Goal: Task Accomplishment & Management: Complete application form

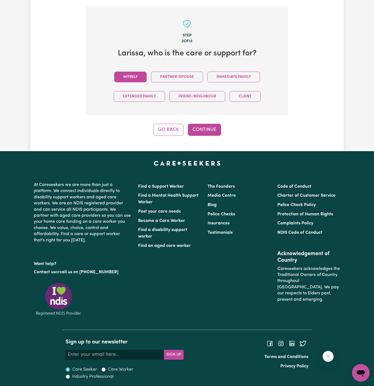
click at [134, 74] on button "Myself" at bounding box center [130, 77] width 32 height 11
click at [200, 128] on button "Continue" at bounding box center [204, 130] width 33 height 12
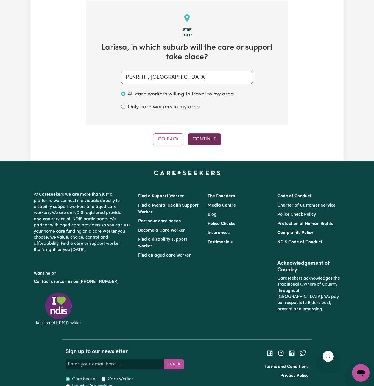
click at [209, 139] on button "Continue" at bounding box center [204, 139] width 33 height 12
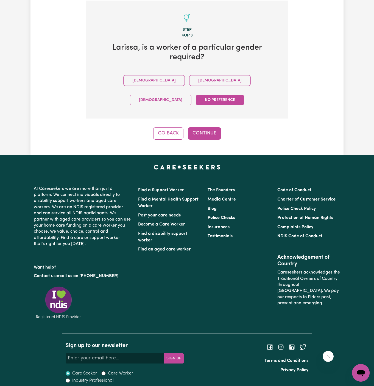
scroll to position [179, 0]
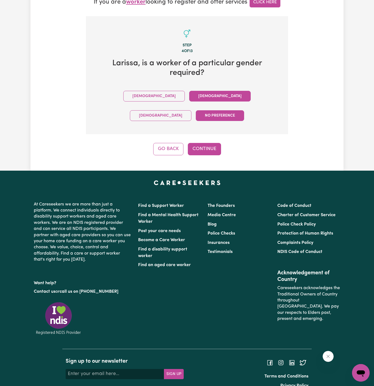
click at [189, 97] on button "[DEMOGRAPHIC_DATA]" at bounding box center [219, 96] width 61 height 11
click at [210, 143] on button "Continue" at bounding box center [204, 149] width 33 height 12
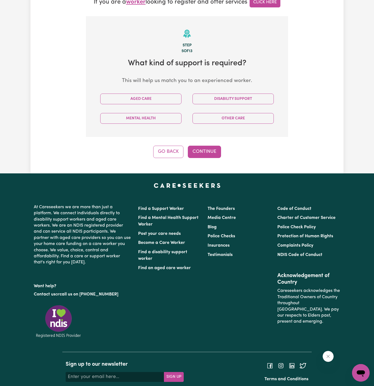
scroll to position [195, 0]
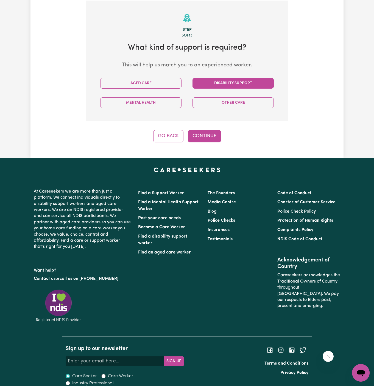
click at [231, 86] on button "Disability Support" at bounding box center [232, 83] width 81 height 11
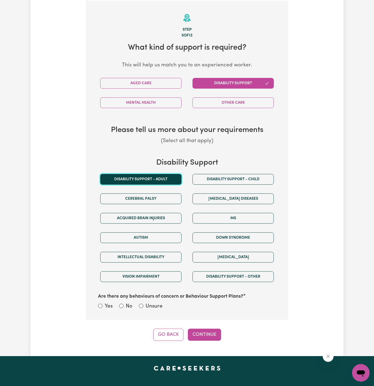
click at [160, 180] on button "Disability support - Adult" at bounding box center [140, 179] width 81 height 11
click at [153, 303] on label "Unsure" at bounding box center [153, 307] width 17 height 8
click at [143, 304] on input "Unsure" at bounding box center [141, 306] width 4 height 4
radio input "true"
click at [203, 335] on button "Continue" at bounding box center [204, 335] width 33 height 12
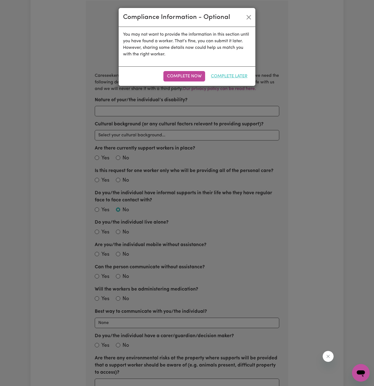
click at [238, 71] on button "Complete Later" at bounding box center [229, 76] width 44 height 10
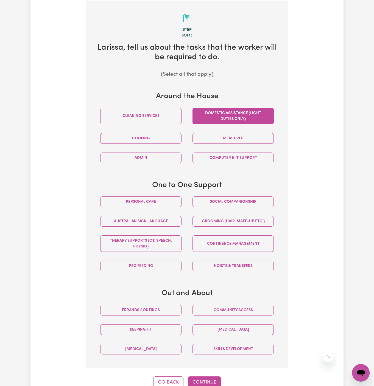
click at [233, 109] on button "Domestic assistance (light duties only)" at bounding box center [232, 116] width 81 height 16
click at [219, 206] on button "Social companionship" at bounding box center [232, 202] width 81 height 11
click at [252, 302] on div "Community access" at bounding box center [233, 310] width 92 height 19
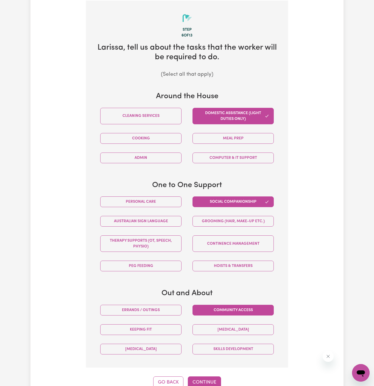
click at [250, 308] on button "Community access" at bounding box center [232, 310] width 81 height 11
click at [219, 139] on button "Meal prep" at bounding box center [232, 138] width 81 height 11
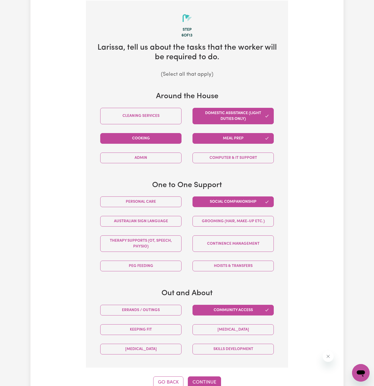
click at [176, 138] on button "Cooking" at bounding box center [140, 138] width 81 height 11
click at [146, 311] on button "Errands / Outings" at bounding box center [140, 310] width 81 height 11
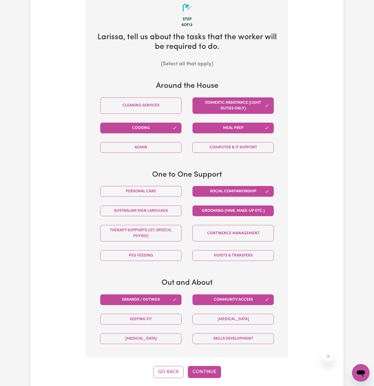
scroll to position [207, 0]
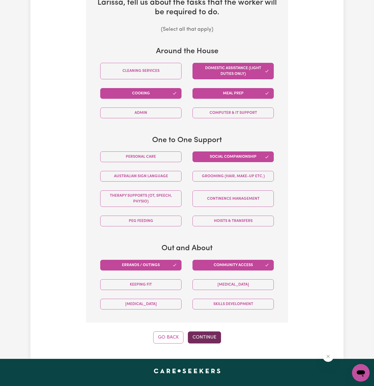
click at [209, 334] on button "Continue" at bounding box center [204, 338] width 33 height 12
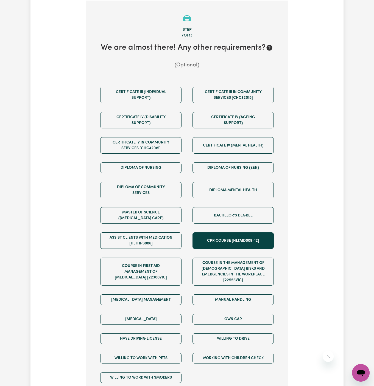
scroll to position [195, 0]
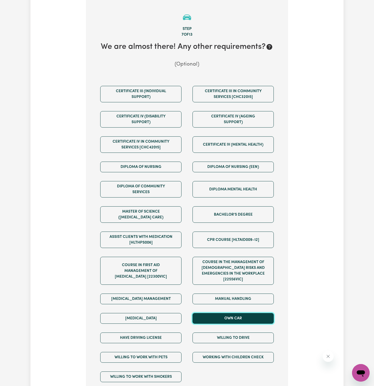
click at [243, 313] on button "Own Car" at bounding box center [232, 318] width 81 height 11
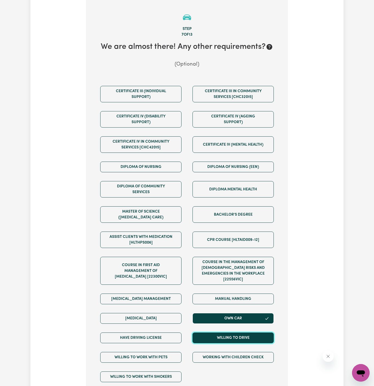
click at [243, 333] on button "Willing to drive" at bounding box center [232, 338] width 81 height 11
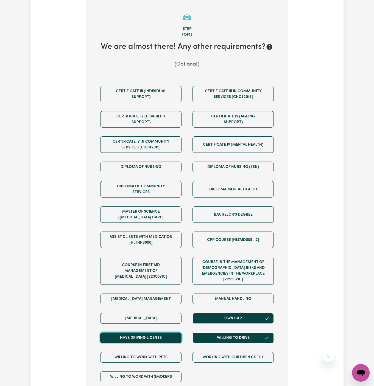
click at [173, 333] on button "Have driving license" at bounding box center [140, 338] width 81 height 11
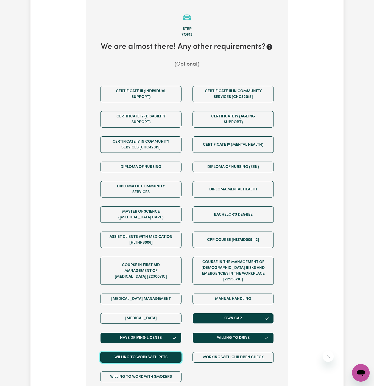
click at [170, 352] on button "Willing to work with pets" at bounding box center [140, 357] width 81 height 11
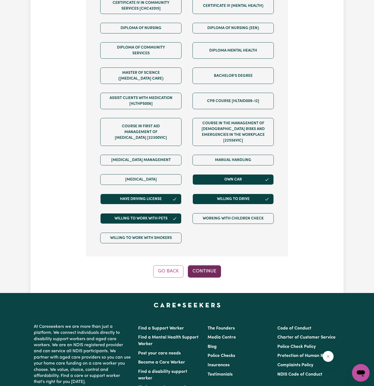
click at [209, 265] on button "Continue" at bounding box center [204, 271] width 33 height 12
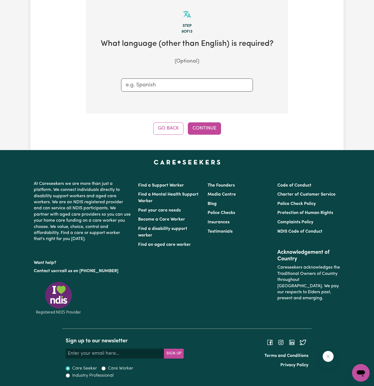
scroll to position [195, 0]
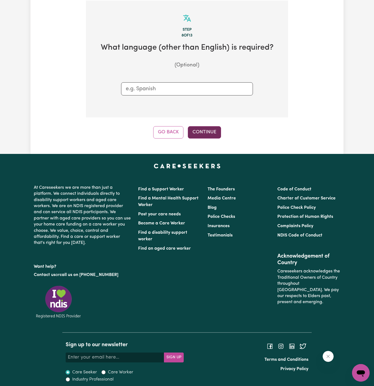
click at [206, 134] on button "Continue" at bounding box center [204, 132] width 33 height 12
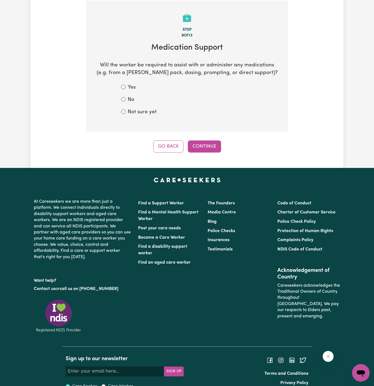
click at [141, 117] on section "Step 9 of 13 Medication Support Will the worker be required to assist with or a…" at bounding box center [187, 66] width 202 height 131
click at [147, 111] on label "Not sure yet" at bounding box center [142, 112] width 29 height 8
click at [125, 111] on input "Not sure yet" at bounding box center [123, 112] width 4 height 4
radio input "true"
click at [202, 142] on button "Continue" at bounding box center [204, 147] width 33 height 12
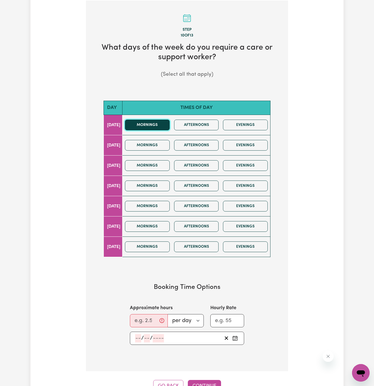
click at [160, 124] on button "Mornings" at bounding box center [147, 125] width 45 height 11
click at [139, 325] on input "Approximate hours" at bounding box center [149, 320] width 38 height 13
type input "1"
click at [137, 339] on input "number" at bounding box center [138, 338] width 6 height 8
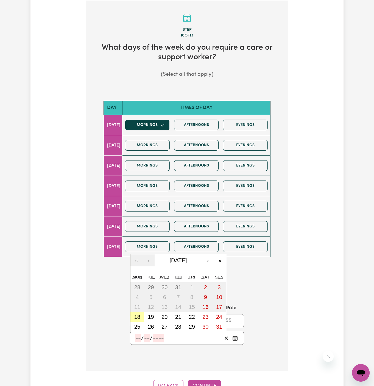
click at [141, 315] on button "18" at bounding box center [137, 317] width 14 height 10
type input "[DATE]"
type input "18"
type input "8"
type input "2025"
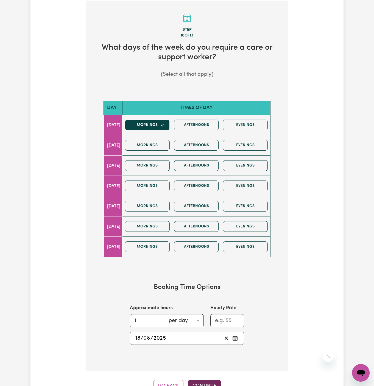
click at [204, 380] on button "Continue" at bounding box center [204, 386] width 33 height 12
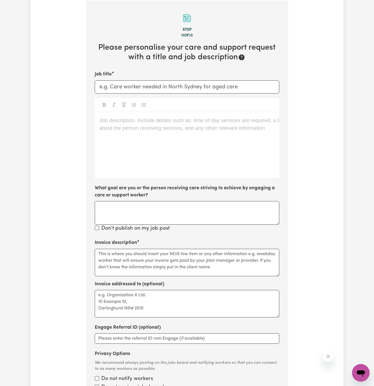
click at [197, 196] on label "What goal are you or the person receiving care striving to achieve by engaging …" at bounding box center [187, 192] width 184 height 15
click at [197, 201] on textarea "What goal are you or the person receiving care striving to achieve by engaging …" at bounding box center [187, 213] width 184 height 24
click at [144, 136] on div "Job description. Include details such as: time of day services are required, a …" at bounding box center [187, 145] width 184 height 66
drag, startPoint x: 144, startPoint y: 136, endPoint x: 144, endPoint y: 106, distance: 29.9
click at [144, 136] on div "Job description. Include details such as: time of day services are required, a …" at bounding box center [187, 145] width 184 height 66
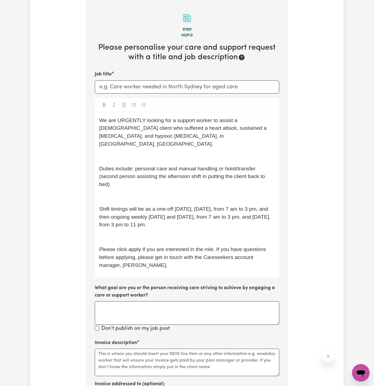
click at [136, 153] on p "﻿" at bounding box center [187, 157] width 176 height 8
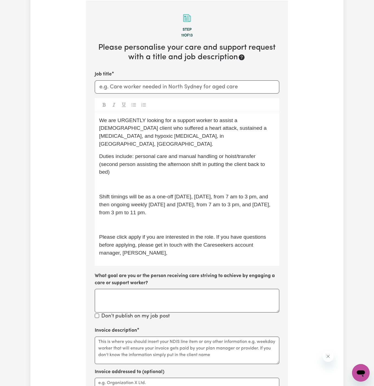
click at [130, 181] on p "﻿" at bounding box center [187, 185] width 176 height 8
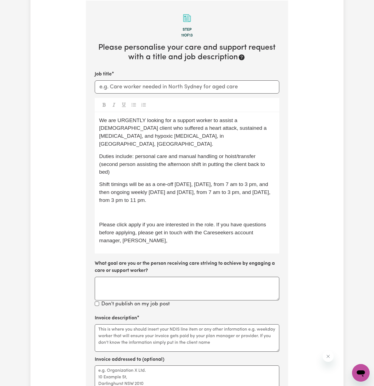
click at [125, 209] on div "We are URGENTLY looking for a support worker to assist a [DEMOGRAPHIC_DATA] cli…" at bounding box center [187, 182] width 184 height 141
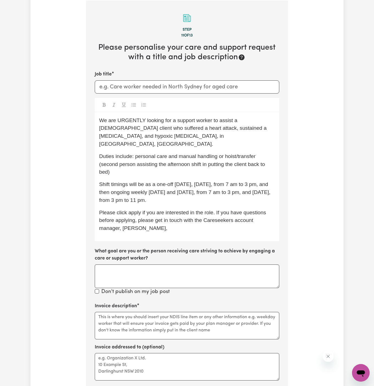
click at [190, 181] on span "Shift timings will be as a one-off [DATE], [DATE], from 7 am to 3 pm, and then …" at bounding box center [185, 192] width 173 height 22
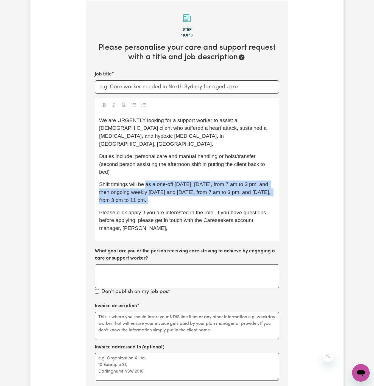
drag, startPoint x: 147, startPoint y: 176, endPoint x: 231, endPoint y: 195, distance: 86.1
click at [231, 195] on p "Shift timings will be as a one-off [DATE], [DATE], from 7 am to 3 pm, and then …" at bounding box center [187, 193] width 176 height 24
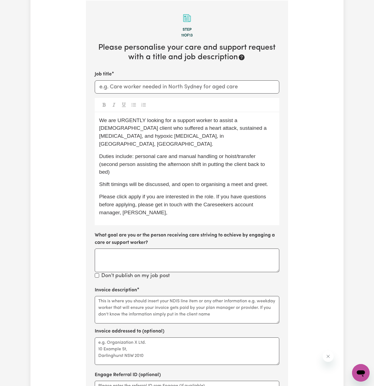
click at [196, 194] on span "Please click apply if you are interested in the role. If you have questions bef…" at bounding box center [183, 205] width 168 height 22
click at [131, 194] on span "Please click apply if you are interested in the role. If you have questions bef…" at bounding box center [183, 205] width 168 height 22
click at [130, 204] on span "Please click Apply if you are interested in the role. If you have questions bef…" at bounding box center [183, 205] width 169 height 22
click at [131, 202] on span "Please click Apply if you are interested in the role. If you have questions bef…" at bounding box center [183, 205] width 169 height 22
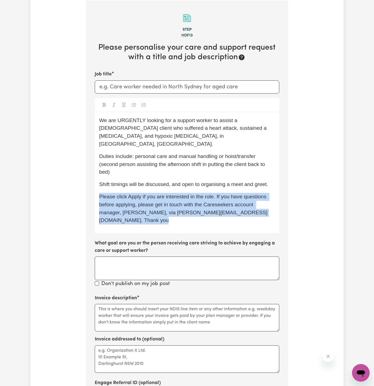
drag, startPoint x: 167, startPoint y: 221, endPoint x: 241, endPoint y: 200, distance: 77.3
click at [241, 200] on div "Job title We are URGENTLY looking for a support worker to assist a [DEMOGRAPHIC…" at bounding box center [187, 179] width 184 height 217
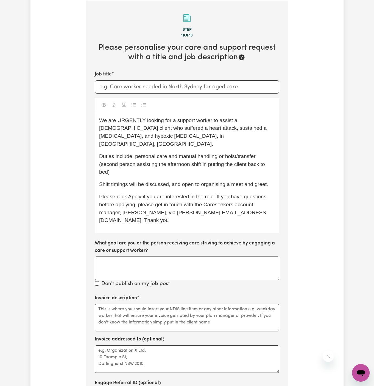
click at [261, 204] on p "Please click Apply if you are interested in the role. If you have questions bef…" at bounding box center [187, 209] width 176 height 32
click at [255, 206] on p "Please click Apply if you are interested in the role. If you have questions bef…" at bounding box center [187, 209] width 176 height 32
click at [234, 194] on span "Please click Apply if you are interested in the role. If you have questions bef…" at bounding box center [183, 208] width 169 height 29
click at [181, 194] on span "Please click Apply if you are interested in the role. If you have questions bef…" at bounding box center [183, 208] width 169 height 29
click at [212, 172] on div "We are URGENTLY looking for a support worker to assist a [DEMOGRAPHIC_DATA] cli…" at bounding box center [187, 172] width 184 height 121
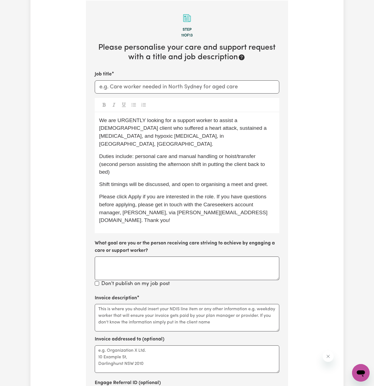
click at [212, 155] on span "Duties include: personal care and manual handling or hoist/transfer (second per…" at bounding box center [182, 164] width 167 height 22
click at [179, 153] on span "Duties include: personal care and manual handling or hoist/transfer (second per…" at bounding box center [182, 164] width 167 height 22
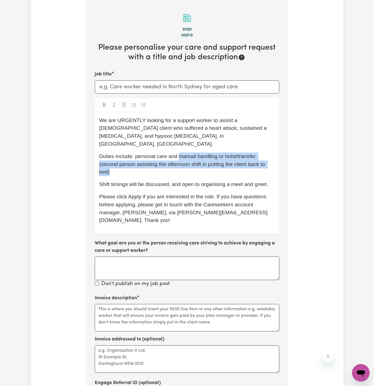
drag, startPoint x: 178, startPoint y: 149, endPoint x: 261, endPoint y: 160, distance: 84.5
click at [261, 160] on p "Duties include: personal care and manual handling or hoist/transfer (second per…" at bounding box center [187, 165] width 176 height 24
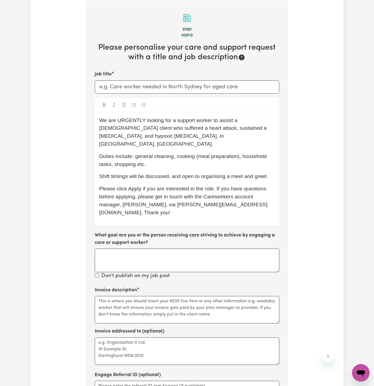
click at [135, 153] on span "Duties include: general cleaning, cooking (meal preparation), household tasks, …" at bounding box center [183, 160] width 169 height 14
click at [223, 153] on span "Duties include: domestic assistance (general cleaning, cooking (meal preparatio…" at bounding box center [180, 160] width 162 height 14
click at [141, 157] on span "Duties include: domestic assistance (general cleaning), cooking (meal preparati…" at bounding box center [181, 160] width 164 height 14
drag, startPoint x: 170, startPoint y: 156, endPoint x: 130, endPoint y: 157, distance: 39.3
click at [130, 157] on span "Duties include: domestic assistance (general cleaning), cooking (meal preparati…" at bounding box center [181, 160] width 164 height 14
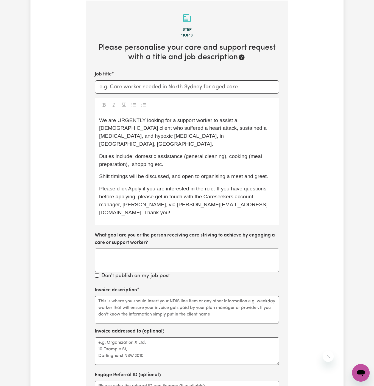
click at [175, 173] on p "Shift timings will be discussed, and open to organising a meet and greet." at bounding box center [187, 177] width 176 height 8
click at [226, 153] on span "Duties include: domestic assistance (general cleaning), cooking (meal preparati…" at bounding box center [181, 160] width 164 height 14
click at [145, 162] on div "We are URGENTLY looking for a support worker to assist a [DEMOGRAPHIC_DATA] cli…" at bounding box center [187, 168] width 184 height 113
click at [182, 156] on span "Duties include: domestic assistance (general cleaning and household tasks), coo…" at bounding box center [180, 160] width 163 height 14
click at [246, 173] on span "Shift timings will be discussed, and open to organising a meet and greet." at bounding box center [183, 176] width 169 height 6
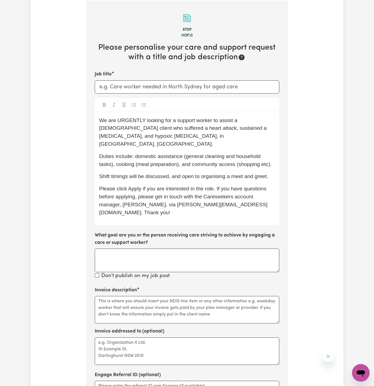
click at [259, 159] on p "Duties include: domestic assistance (general cleaning and household tasks), coo…" at bounding box center [187, 161] width 176 height 16
click at [260, 173] on span "Shift timings will be discussed, and open to organising a meet and greet." at bounding box center [183, 176] width 169 height 6
click at [176, 143] on div "We are URGENTLY looking for a support worker to assist a [DEMOGRAPHIC_DATA] cli…" at bounding box center [187, 168] width 184 height 113
click at [127, 117] on span "We are URGENTLY looking for a support worker to assist a [DEMOGRAPHIC_DATA] cli…" at bounding box center [183, 131] width 169 height 29
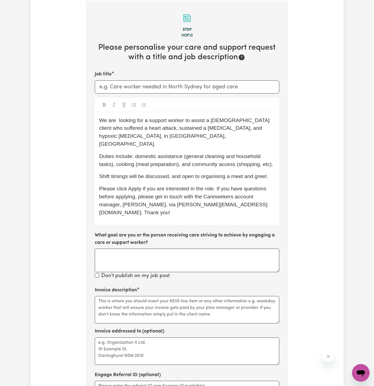
click at [126, 117] on span "We are looking for a support worker to assist a [DEMOGRAPHIC_DATA] client who s…" at bounding box center [185, 131] width 172 height 29
click at [116, 121] on span "We are looking for a support worker to assist a [DEMOGRAPHIC_DATA] client who s…" at bounding box center [185, 131] width 172 height 29
click at [166, 127] on span "We are looking for a support worker to assist a [DEMOGRAPHIC_DATA] client who s…" at bounding box center [185, 131] width 172 height 29
click at [115, 123] on p "We are looking for a support worker to assist a [DEMOGRAPHIC_DATA] client who s…" at bounding box center [187, 133] width 176 height 32
click at [124, 121] on span "We are looking for a support worker to assist a [DEMOGRAPHIC_DATA] client who s…" at bounding box center [185, 131] width 172 height 29
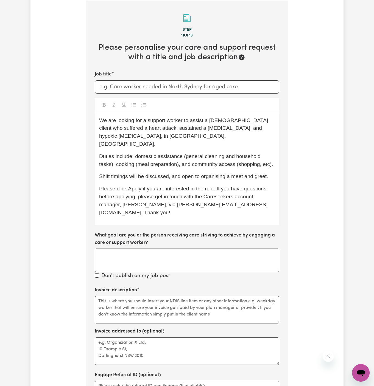
click at [163, 138] on p "We are looking for a support worker to assist a [DEMOGRAPHIC_DATA] client who s…" at bounding box center [187, 133] width 176 height 32
click at [148, 120] on span "We are looking for a support worker to assist a [DEMOGRAPHIC_DATA] client who s…" at bounding box center [184, 131] width 170 height 29
click at [203, 124] on p "We are looking for a [DEMOGRAPHIC_DATA] support worker to assist a [DEMOGRAPHIC…" at bounding box center [187, 133] width 176 height 32
drag, startPoint x: 225, startPoint y: 120, endPoint x: 238, endPoint y: 118, distance: 12.9
click at [238, 118] on span "We are looking for a [DEMOGRAPHIC_DATA] support worker to assist a [DEMOGRAPHIC…" at bounding box center [184, 131] width 170 height 29
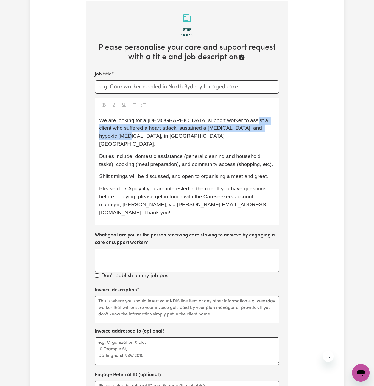
drag, startPoint x: 240, startPoint y: 120, endPoint x: 255, endPoint y: 130, distance: 18.0
click at [255, 130] on span "We are looking for a [DEMOGRAPHIC_DATA] support worker to assist a client who s…" at bounding box center [184, 131] width 170 height 29
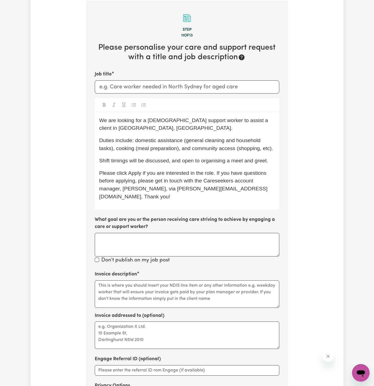
click at [247, 125] on p "We are looking for a [DEMOGRAPHIC_DATA] support worker to assist a client in [G…" at bounding box center [187, 125] width 176 height 16
drag, startPoint x: 245, startPoint y: 121, endPoint x: 120, endPoint y: 129, distance: 124.9
click at [120, 129] on span "We are looking for a [DEMOGRAPHIC_DATA] support worker to assist a client in [G…" at bounding box center [184, 124] width 170 height 14
click at [200, 132] on div "We are looking for a [DEMOGRAPHIC_DATA] support worker to assist a client in [G…" at bounding box center [187, 160] width 184 height 97
click at [234, 128] on p "We are looking for a [DEMOGRAPHIC_DATA] support worker to assist a client in [G…" at bounding box center [187, 125] width 176 height 16
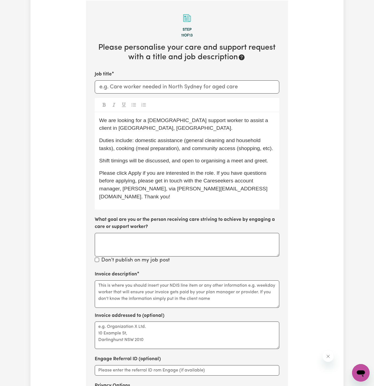
click at [241, 126] on p "We are looking for a [DEMOGRAPHIC_DATA] support worker to assist a client in [G…" at bounding box center [187, 125] width 176 height 16
click at [262, 161] on span "Shift timings will be discussed, and open to organising a meet and greet." at bounding box center [183, 161] width 169 height 6
click at [272, 162] on p "Shift timings will be discussed, and open to organising a meet and greet." at bounding box center [187, 161] width 176 height 8
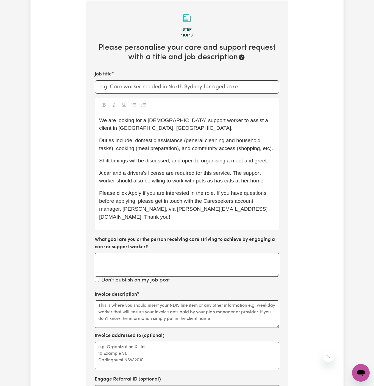
click at [213, 182] on span "A car and a drivers's license are required for this service. The support worker…" at bounding box center [181, 177] width 164 height 14
click at [136, 175] on span "A car and a drivers's license are required for this service. The support worker…" at bounding box center [186, 177] width 175 height 14
click at [197, 187] on div "We are looking for a [DEMOGRAPHIC_DATA] support worker to assist a client in [G…" at bounding box center [187, 171] width 184 height 118
click at [275, 180] on div "We are looking for a [DEMOGRAPHIC_DATA] support worker to assist a client in [G…" at bounding box center [187, 171] width 184 height 118
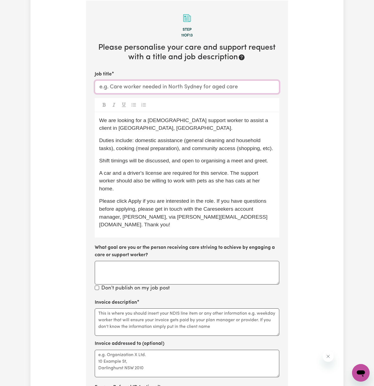
click at [127, 86] on input "Job title" at bounding box center [187, 86] width 184 height 13
click at [249, 125] on p "We are looking for a [DEMOGRAPHIC_DATA] support worker to assist a client in [G…" at bounding box center [187, 125] width 176 height 16
drag, startPoint x: 245, startPoint y: 120, endPoint x: 245, endPoint y: 126, distance: 5.8
click at [245, 126] on p "We are looking for a [DEMOGRAPHIC_DATA] support worker to assist a client in [G…" at bounding box center [187, 125] width 176 height 16
copy span "[GEOGRAPHIC_DATA], [GEOGRAPHIC_DATA]."
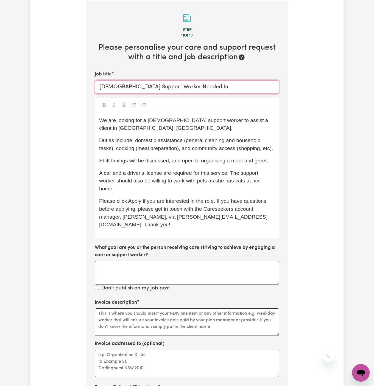
click at [229, 89] on input "[DEMOGRAPHIC_DATA] Support Worker Needed In" at bounding box center [187, 86] width 184 height 13
paste input "[GEOGRAPHIC_DATA], [GEOGRAPHIC_DATA]."
type input "[DEMOGRAPHIC_DATA] Support Worker Needed In [GEOGRAPHIC_DATA], [GEOGRAPHIC_DATA]"
click at [203, 163] on span "Shift timings will be discussed, and open to organising a meet and greet." at bounding box center [183, 161] width 169 height 6
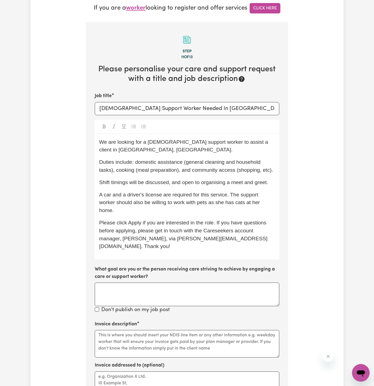
scroll to position [193, 0]
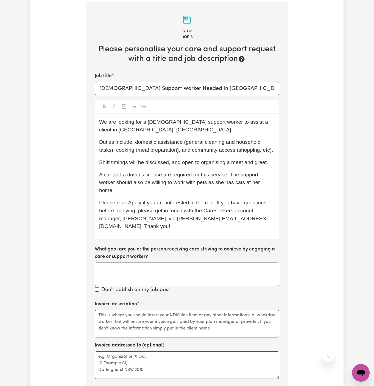
click at [210, 183] on span "A car and a driver's license are required for this service. The support worker …" at bounding box center [180, 183] width 162 height 22
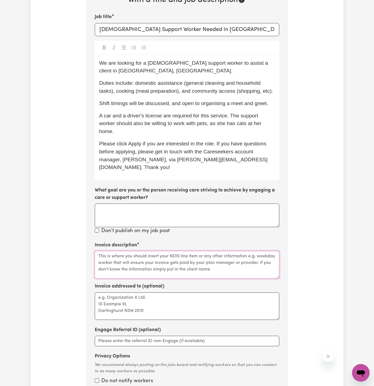
click at [159, 254] on textarea "Invoice description" at bounding box center [187, 264] width 184 height 27
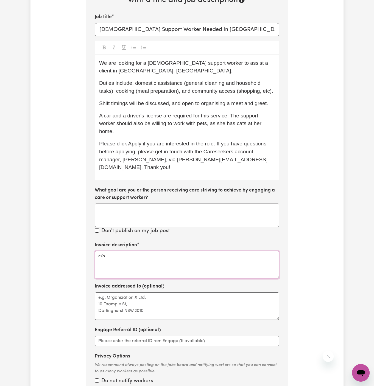
paste textarea "We R Family"
click at [115, 251] on textarea "c/o We R Family" at bounding box center [187, 264] width 184 height 27
type textarea "c/o We R Family"
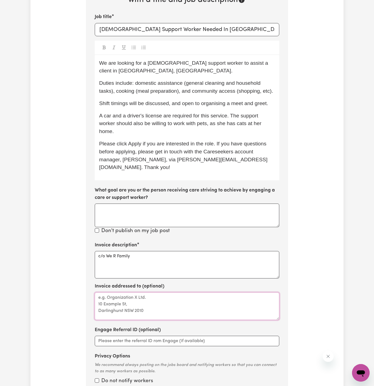
click at [120, 303] on textarea "Invoice addressed to (optional)" at bounding box center [187, 306] width 184 height 27
paste textarea "c/o We R Family"
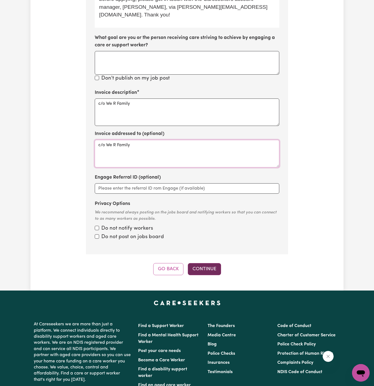
type textarea "c/o We R Family"
click at [211, 265] on button "Continue" at bounding box center [204, 269] width 33 height 12
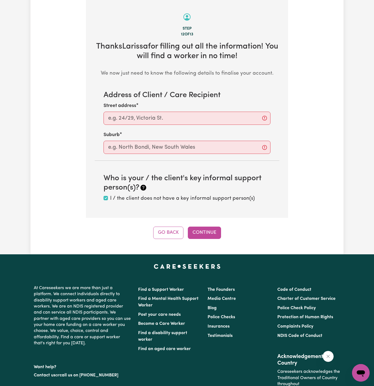
scroll to position [195, 0]
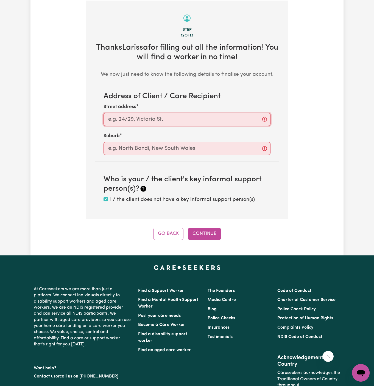
click at [170, 117] on input "Street address" at bounding box center [186, 119] width 167 height 13
paste input "Penrith"
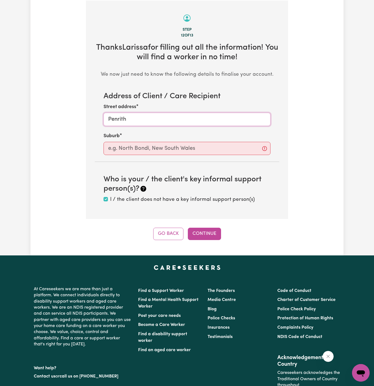
type input "Penrith"
click at [158, 149] on input "text" at bounding box center [186, 148] width 167 height 13
paste input "Penrith"
type input "Penrith"
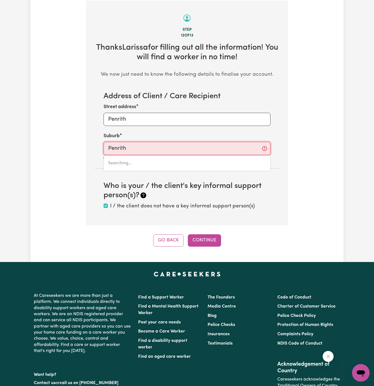
type input "[GEOGRAPHIC_DATA], [GEOGRAPHIC_DATA], 2750"
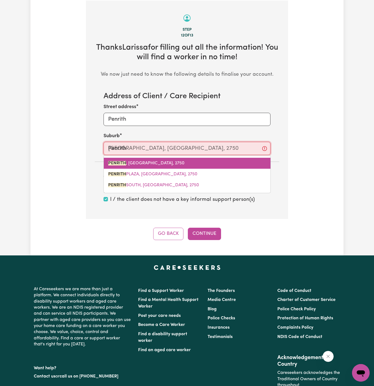
click at [163, 161] on span "PENRITH , [GEOGRAPHIC_DATA], 2750" at bounding box center [146, 163] width 76 height 4
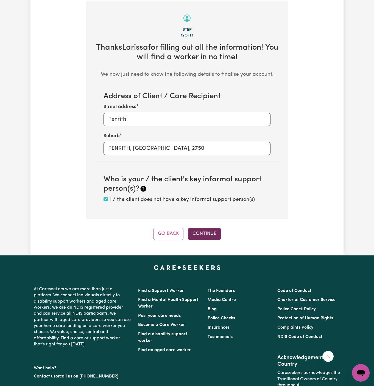
click at [206, 232] on button "Continue" at bounding box center [204, 234] width 33 height 12
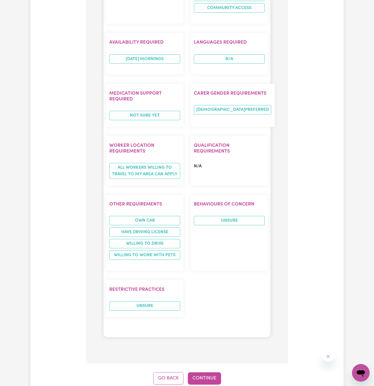
scroll to position [685, 0]
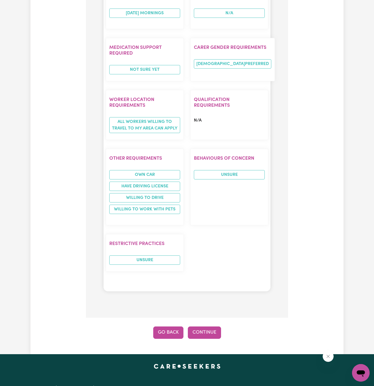
click at [173, 327] on button "Go Back" at bounding box center [168, 333] width 30 height 12
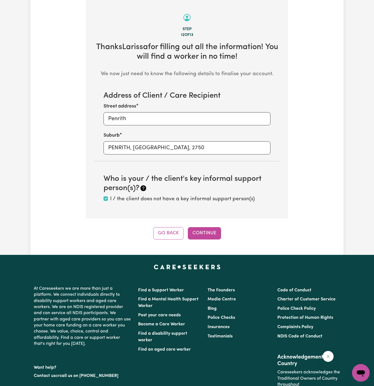
scroll to position [195, 0]
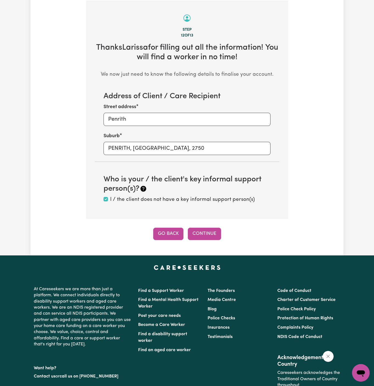
click at [170, 230] on button "Go Back" at bounding box center [168, 234] width 30 height 12
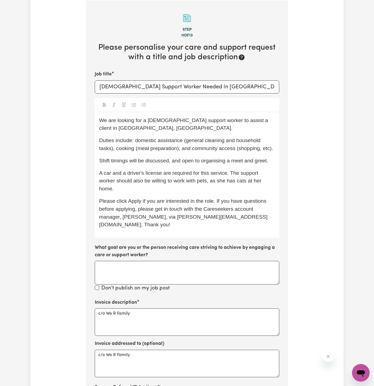
click at [210, 137] on p "Duties include: domestic assistance (general cleaning and household tasks), coo…" at bounding box center [187, 145] width 176 height 16
click at [198, 121] on span "We are looking for a [DEMOGRAPHIC_DATA] support worker to assist a client in [G…" at bounding box center [184, 124] width 170 height 14
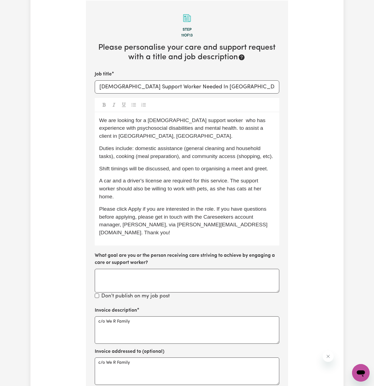
click at [198, 121] on span "We are looking for a [DEMOGRAPHIC_DATA] support worker who has experience with …" at bounding box center [183, 128] width 168 height 22
click at [200, 131] on p "We are looking for a [DEMOGRAPHIC_DATA] support worker who has experience with …" at bounding box center [187, 129] width 176 height 24
click at [211, 161] on div "We are looking for a [DEMOGRAPHIC_DATA] support worker who has experience with …" at bounding box center [187, 178] width 184 height 133
click at [218, 167] on span "Shift timings will be discussed, and open to organising a meet and greet." at bounding box center [183, 169] width 169 height 6
click at [194, 128] on span "We are looking for a [DEMOGRAPHIC_DATA] support worker who has experience with …" at bounding box center [182, 128] width 166 height 22
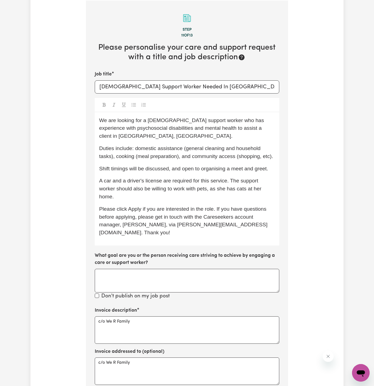
click at [223, 150] on span "Duties include: domestic assistance (general cleaning and household tasks), coo…" at bounding box center [186, 152] width 174 height 14
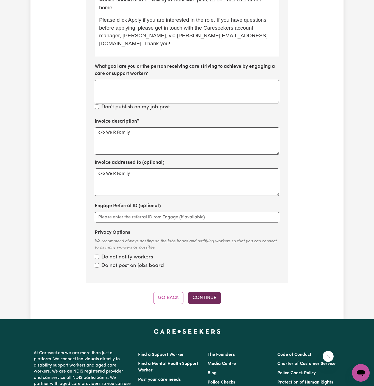
click at [207, 292] on button "Continue" at bounding box center [204, 298] width 33 height 12
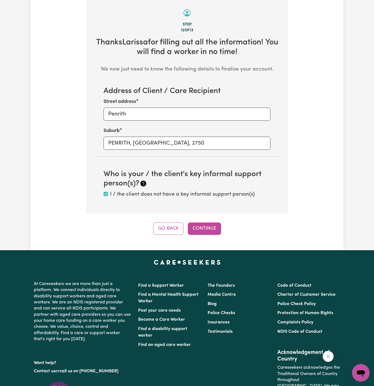
scroll to position [195, 0]
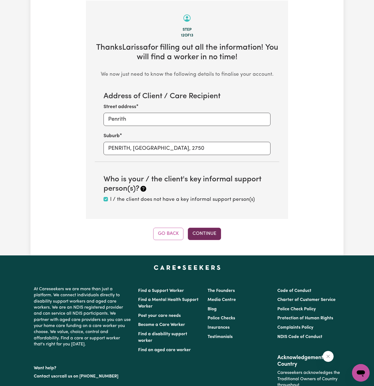
click at [208, 233] on button "Continue" at bounding box center [204, 234] width 33 height 12
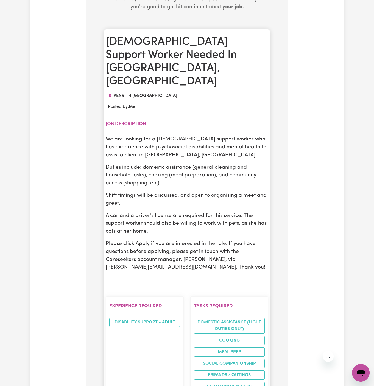
scroll to position [311, 0]
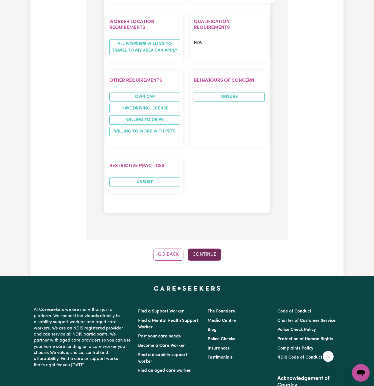
click at [215, 249] on button "Continue" at bounding box center [204, 255] width 33 height 12
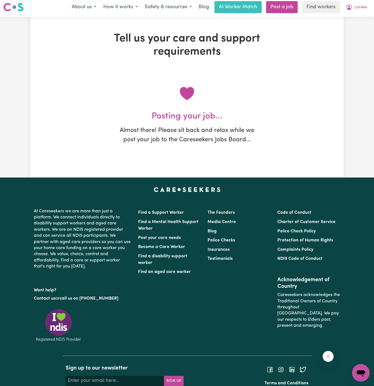
scroll to position [0, 0]
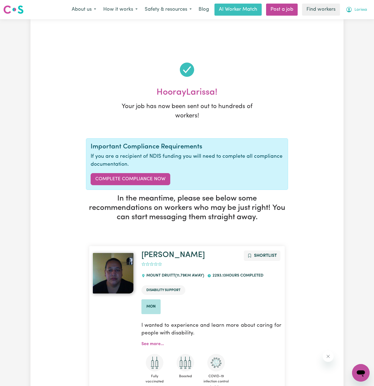
click at [362, 11] on span "Larissa" at bounding box center [360, 10] width 13 height 6
click at [358, 20] on link "My Dashboard" at bounding box center [348, 21] width 43 height 10
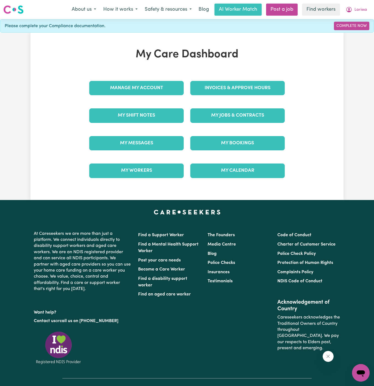
click at [156, 68] on div "My Care Dashboard Manage My Account Invoices & Approve Hours My Shift Notes My …" at bounding box center [187, 116] width 209 height 137
click at [151, 82] on link "Manage My Account" at bounding box center [136, 88] width 94 height 14
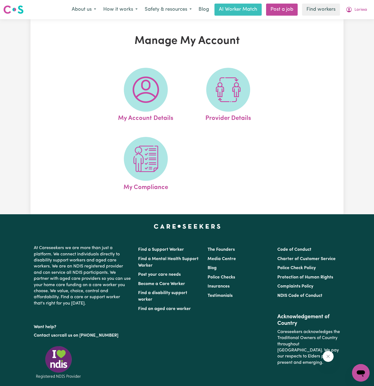
click at [151, 82] on img at bounding box center [146, 90] width 26 height 26
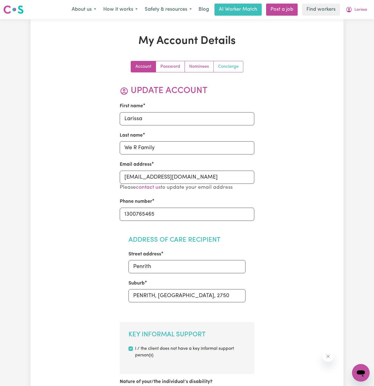
click at [224, 67] on link "Concierge" at bounding box center [228, 66] width 29 height 11
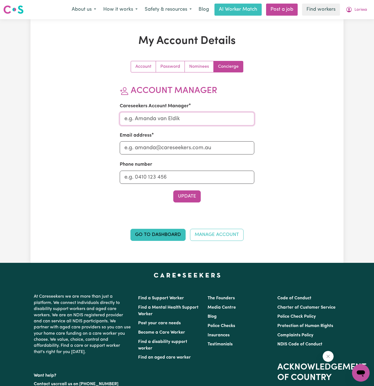
click at [173, 121] on input "Careseekers Account Manager" at bounding box center [187, 118] width 135 height 13
type input "[PERSON_NAME]"
click at [186, 148] on input "Email address" at bounding box center [187, 147] width 135 height 13
type input "[PERSON_NAME][EMAIL_ADDRESS][DOMAIN_NAME]"
click at [187, 174] on input "Phone number" at bounding box center [187, 177] width 135 height 13
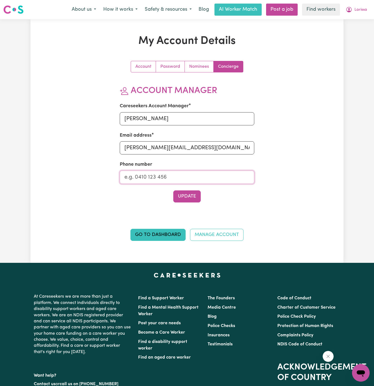
type input "1300765465"
click at [192, 204] on div "Account Password Nominees Concierge Account Manager Careseekers Account Manager…" at bounding box center [187, 136] width 135 height 150
click at [191, 198] on button "Update" at bounding box center [186, 196] width 27 height 12
click at [359, 9] on span "Larissa" at bounding box center [360, 10] width 13 height 6
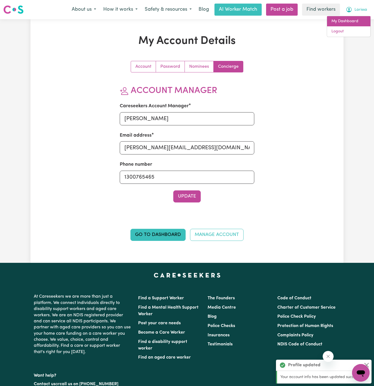
click at [355, 19] on link "My Dashboard" at bounding box center [348, 21] width 43 height 10
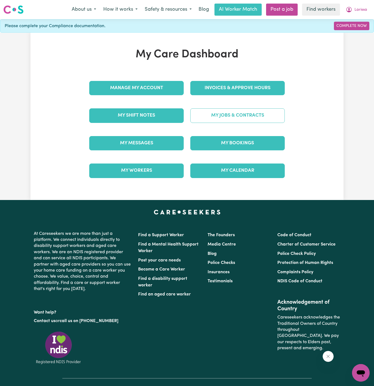
click at [259, 117] on link "My Jobs & Contracts" at bounding box center [237, 115] width 94 height 14
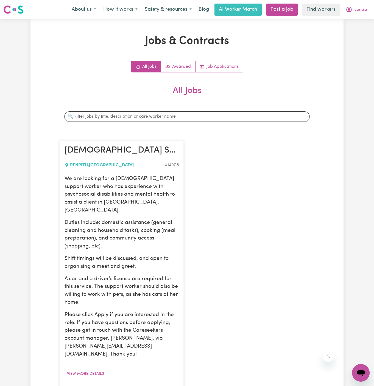
click at [130, 219] on p "Duties include: domestic assistance (general cleaning and household tasks), coo…" at bounding box center [121, 235] width 114 height 32
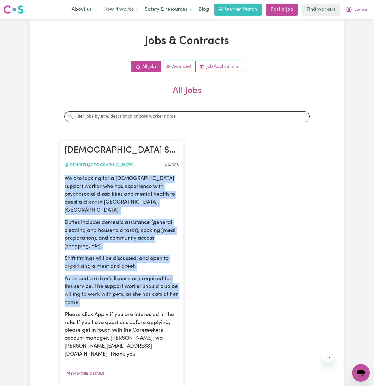
drag, startPoint x: 64, startPoint y: 176, endPoint x: 114, endPoint y: 294, distance: 127.9
click at [114, 294] on div "We are looking for a [DEMOGRAPHIC_DATA] support worker who has experience with …" at bounding box center [121, 267] width 114 height 184
copy div "We are looking for a [DEMOGRAPHIC_DATA] support worker who has experience with …"
click at [361, 9] on span "Larissa" at bounding box center [360, 10] width 13 height 6
click at [345, 19] on link "My Dashboard" at bounding box center [348, 21] width 43 height 10
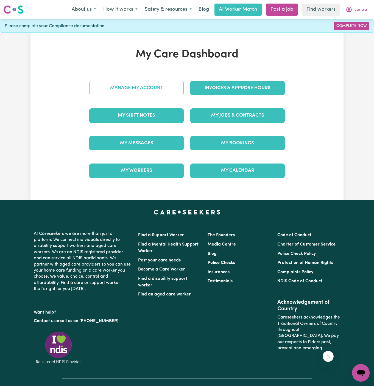
click at [130, 94] on link "Manage My Account" at bounding box center [136, 88] width 94 height 14
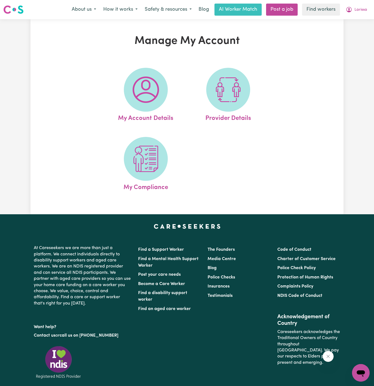
click at [130, 94] on span at bounding box center [146, 90] width 44 height 44
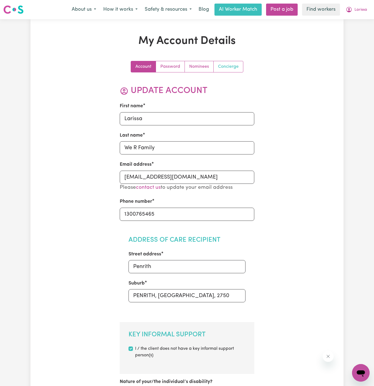
click at [231, 66] on link "Concierge" at bounding box center [228, 66] width 29 height 11
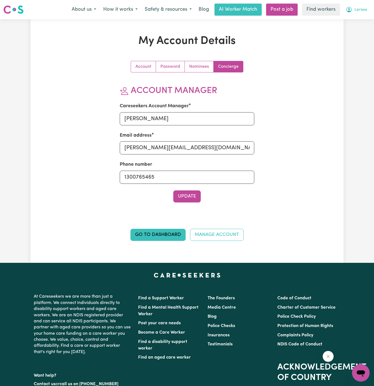
click at [364, 4] on button "Larissa" at bounding box center [356, 10] width 29 height 12
click at [348, 35] on link "Logout" at bounding box center [348, 31] width 43 height 10
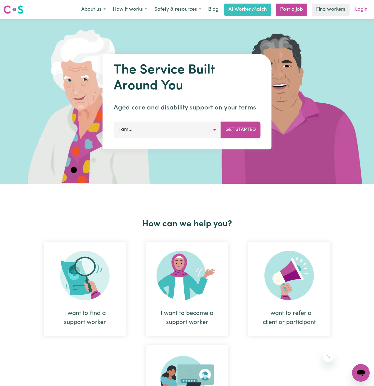
click at [360, 14] on link "Login" at bounding box center [361, 10] width 19 height 12
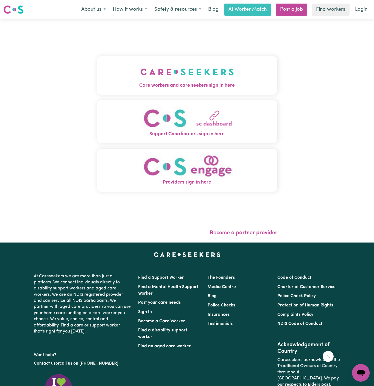
click at [203, 76] on img "Care workers and care seekers sign in here" at bounding box center [187, 72] width 94 height 20
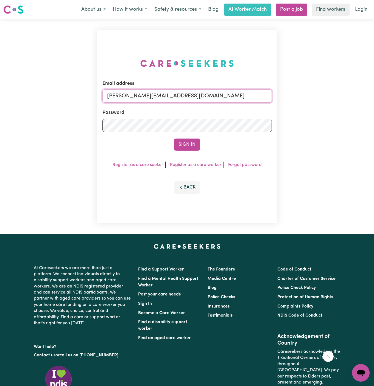
click at [219, 97] on input "[PERSON_NAME][EMAIL_ADDRESS][DOMAIN_NAME]" at bounding box center [186, 95] width 169 height 13
drag, startPoint x: 136, startPoint y: 97, endPoint x: 301, endPoint y: 105, distance: 165.4
click at [301, 105] on div "Email address [EMAIL_ADDRESS][DOMAIN_NAME] Password Sign In Register as a care …" at bounding box center [187, 126] width 374 height 215
click at [179, 93] on input "[EMAIL_ADDRESS][DOMAIN_NAME]" at bounding box center [186, 95] width 169 height 13
drag, startPoint x: 152, startPoint y: 97, endPoint x: 251, endPoint y: 96, distance: 99.6
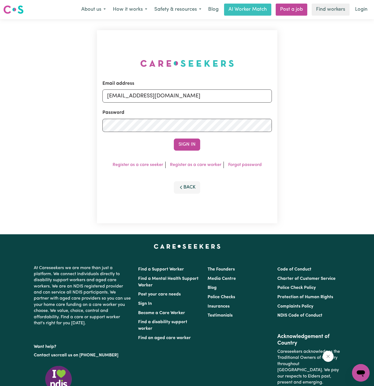
click at [251, 96] on input "[EMAIL_ADDRESS][DOMAIN_NAME]" at bounding box center [186, 95] width 169 height 13
click at [248, 96] on input "[EMAIL_ADDRESS][DOMAIN_NAME]" at bounding box center [186, 95] width 169 height 13
drag, startPoint x: 248, startPoint y: 96, endPoint x: 154, endPoint y: 96, distance: 93.6
click at [154, 96] on input "[EMAIL_ADDRESS][DOMAIN_NAME]" at bounding box center [186, 95] width 169 height 13
type input "[EMAIL_ADDRESS][DOMAIN_NAME]"
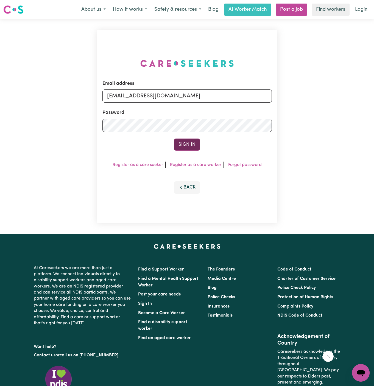
click at [197, 142] on button "Sign In" at bounding box center [187, 145] width 26 height 12
